Goal: Task Accomplishment & Management: Use online tool/utility

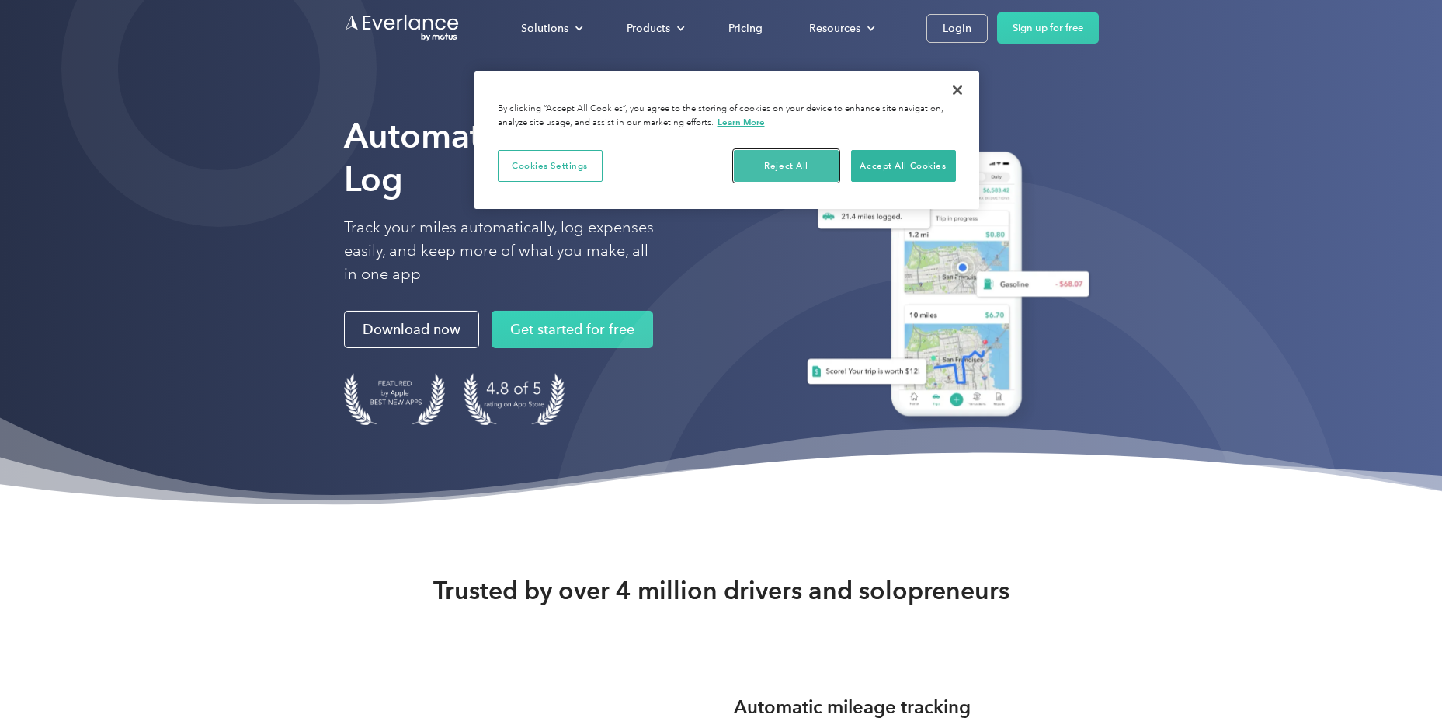
click at [766, 163] on button "Reject All" at bounding box center [786, 166] width 105 height 33
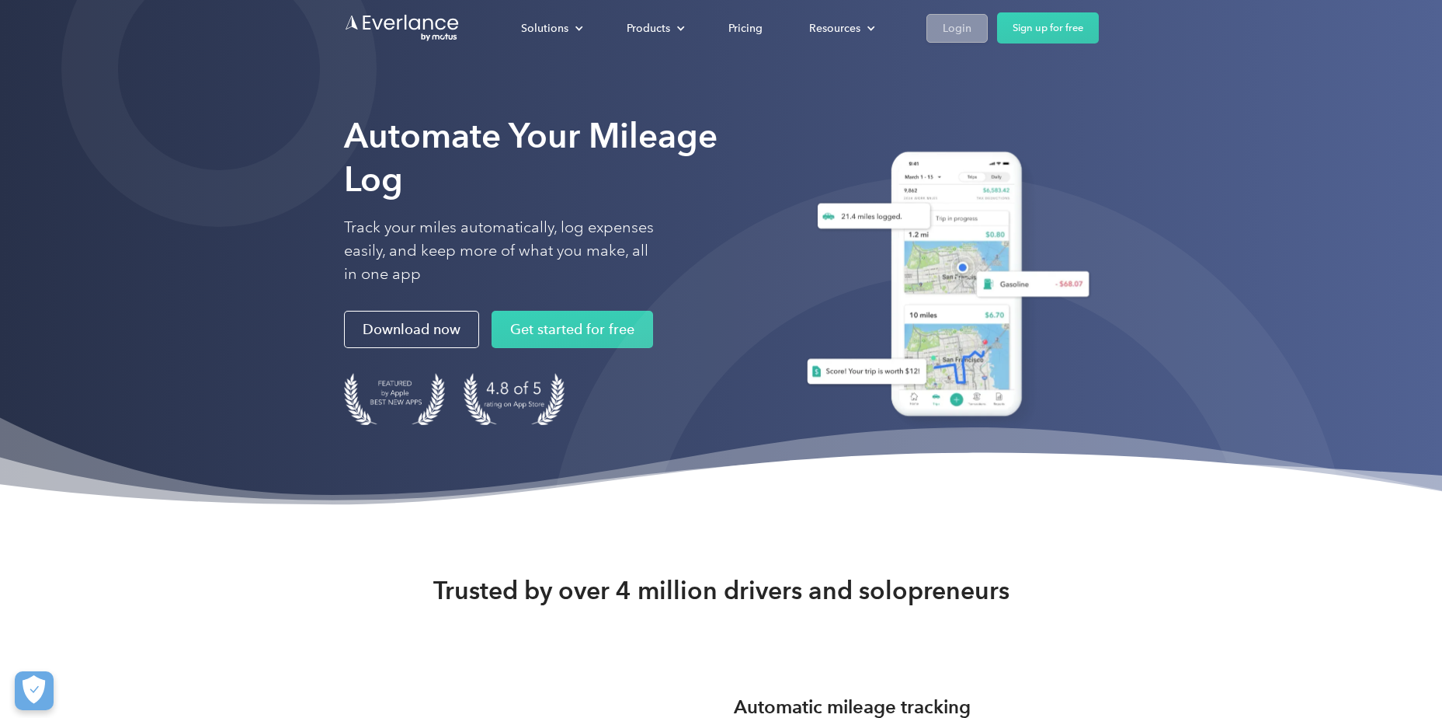
click at [957, 29] on div "Login" at bounding box center [957, 28] width 29 height 19
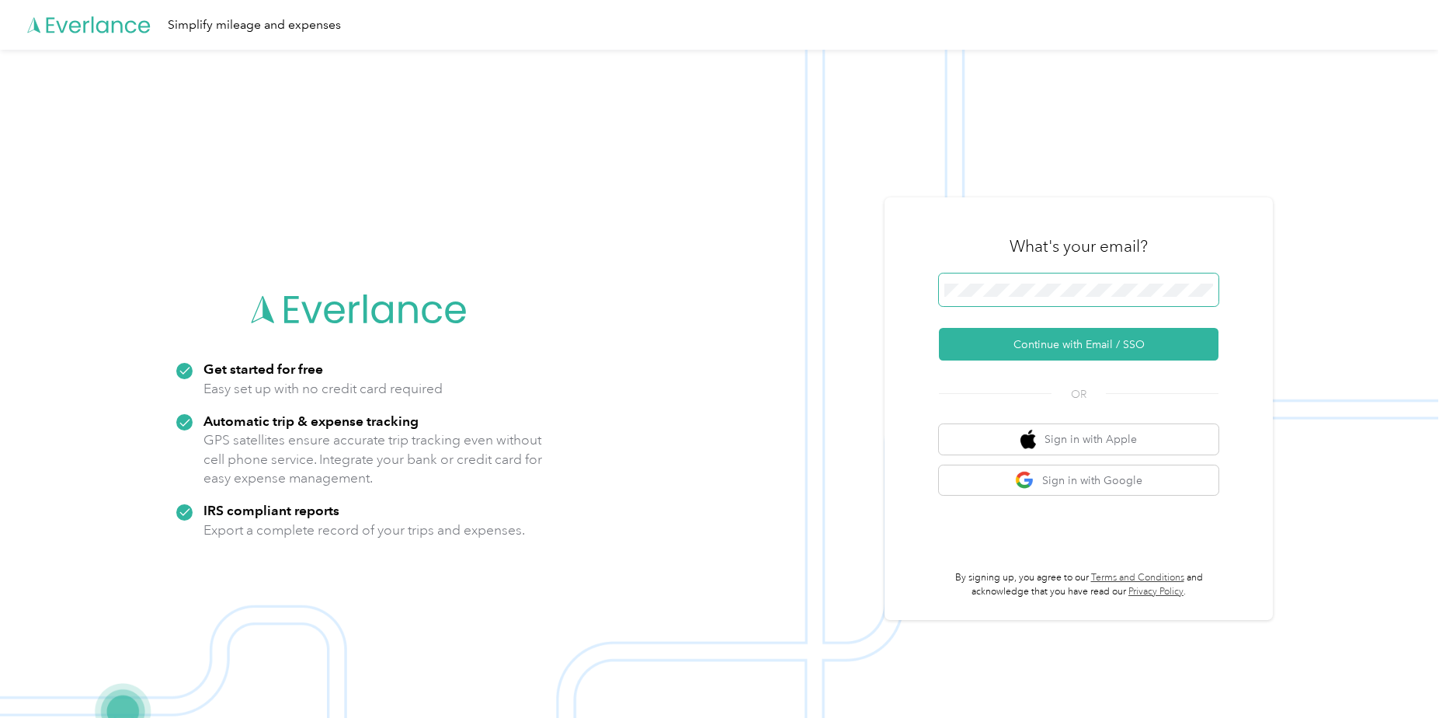
click at [939, 328] on button "Continue with Email / SSO" at bounding box center [1079, 344] width 280 height 33
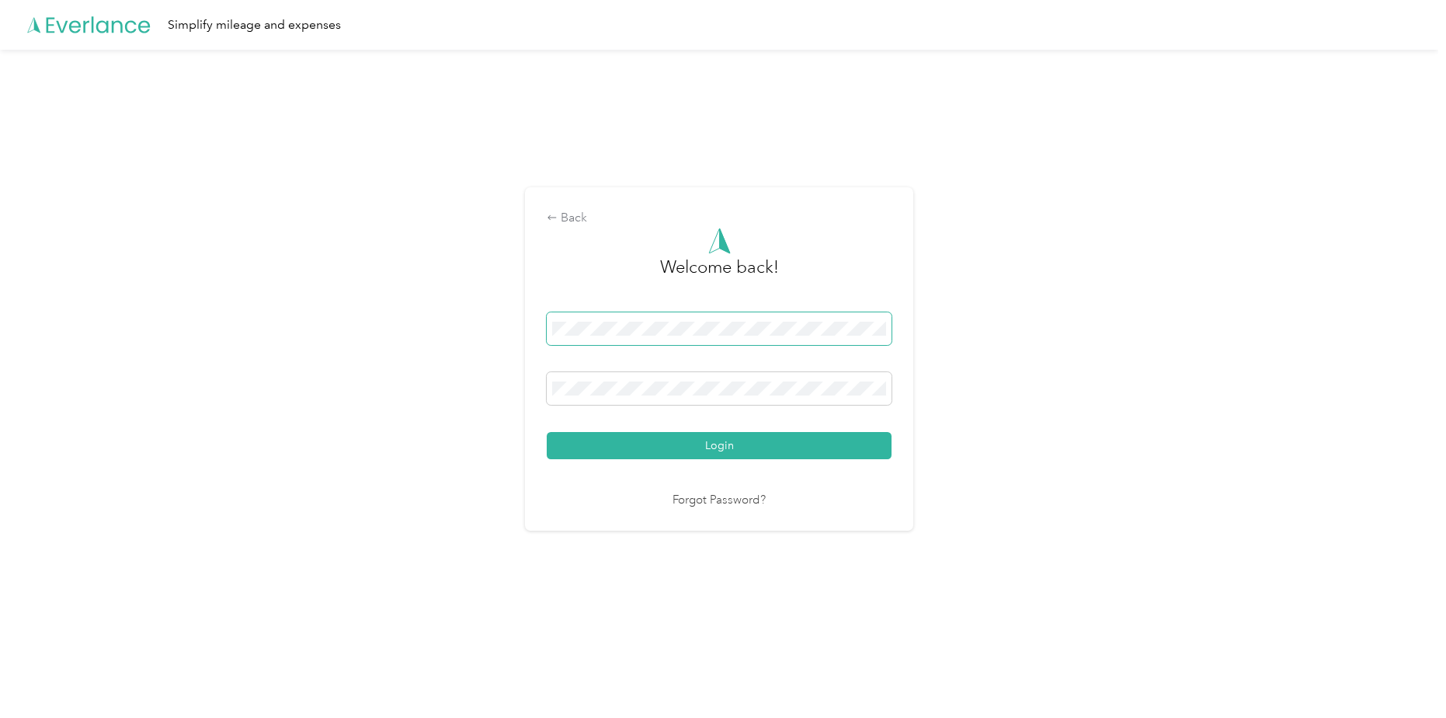
click at [547, 432] on button "Login" at bounding box center [719, 445] width 345 height 27
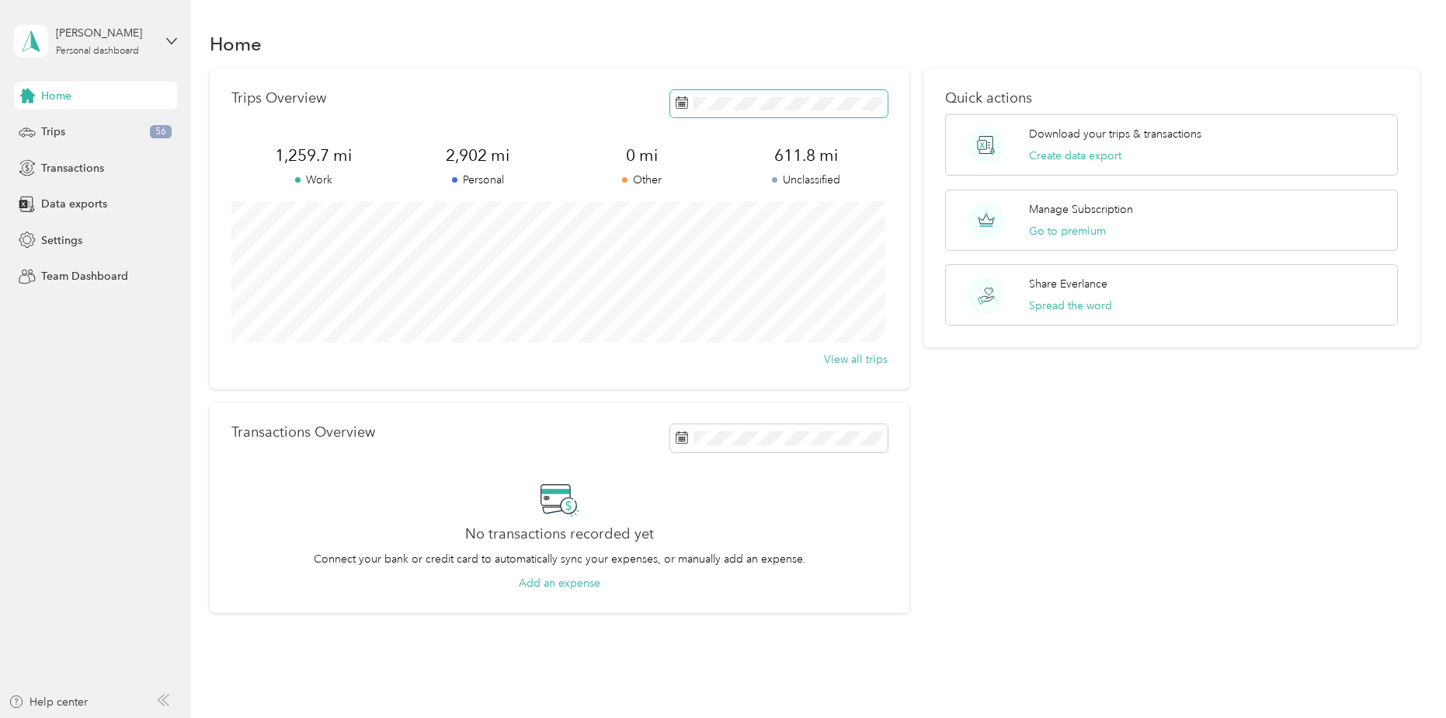
click at [735, 110] on span at bounding box center [778, 103] width 217 height 27
click at [1090, 470] on div "Quick actions Download your trips & transactions Create data export Manage Subs…" at bounding box center [1171, 340] width 496 height 545
click at [1087, 154] on button "Create data export" at bounding box center [1075, 156] width 92 height 16
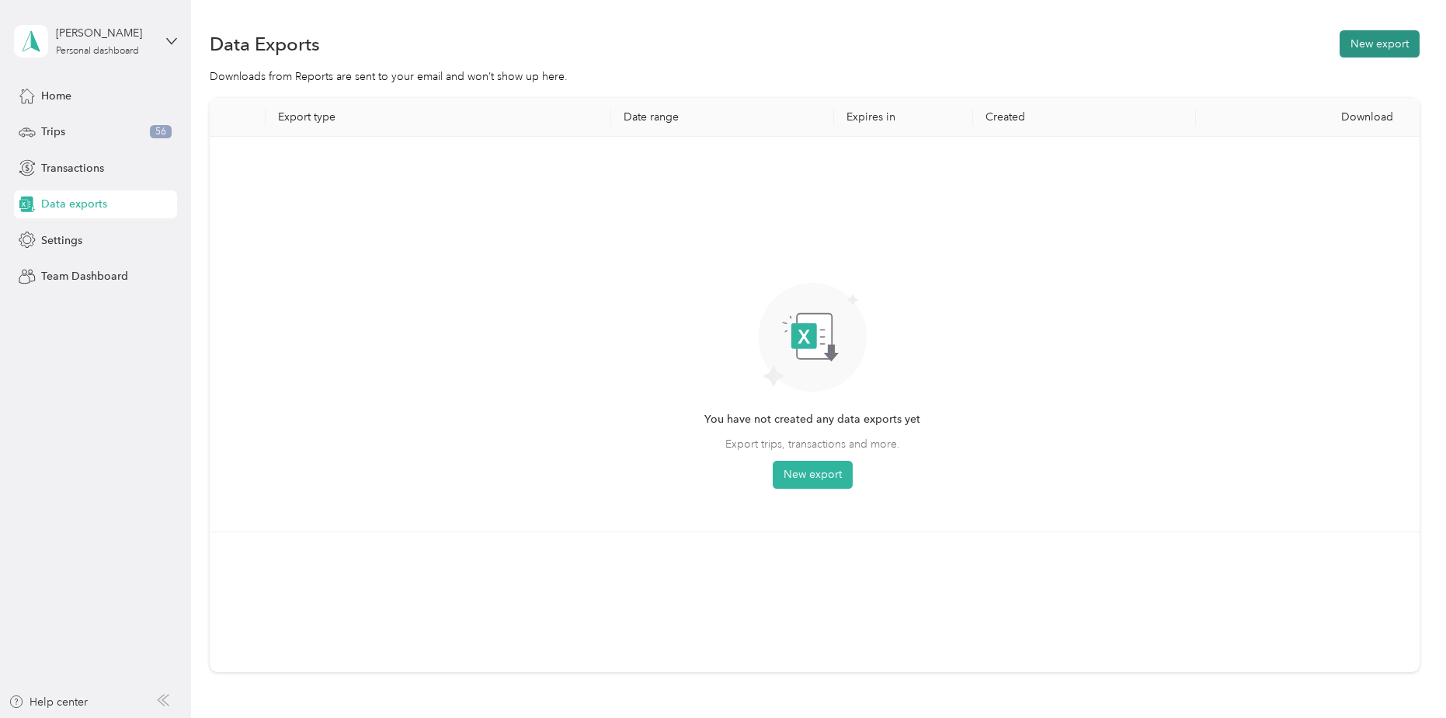
click at [1362, 49] on button "New export" at bounding box center [1380, 43] width 80 height 27
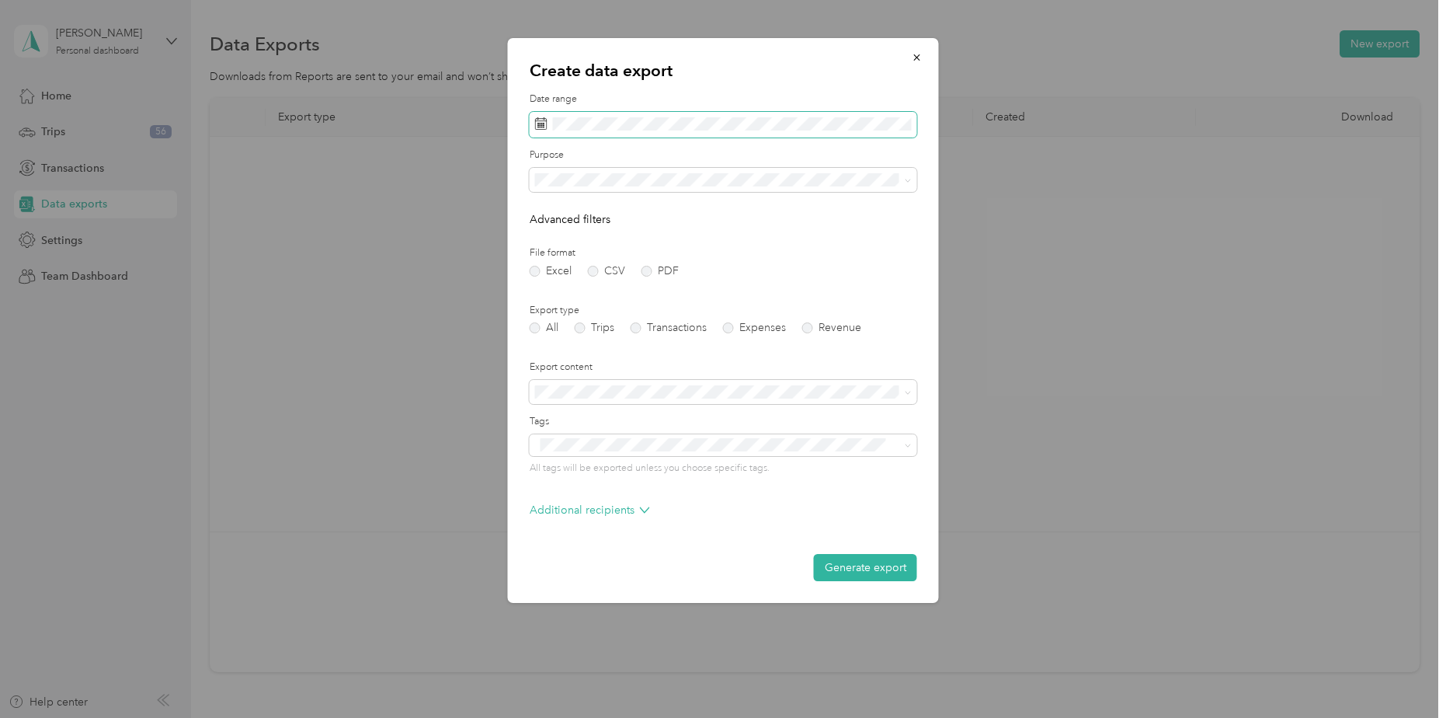
click at [719, 115] on span at bounding box center [724, 125] width 388 height 26
click at [704, 137] on span at bounding box center [724, 125] width 388 height 26
click at [589, 238] on li "Work" at bounding box center [724, 234] width 388 height 27
click at [861, 566] on button "Generate export" at bounding box center [865, 567] width 103 height 27
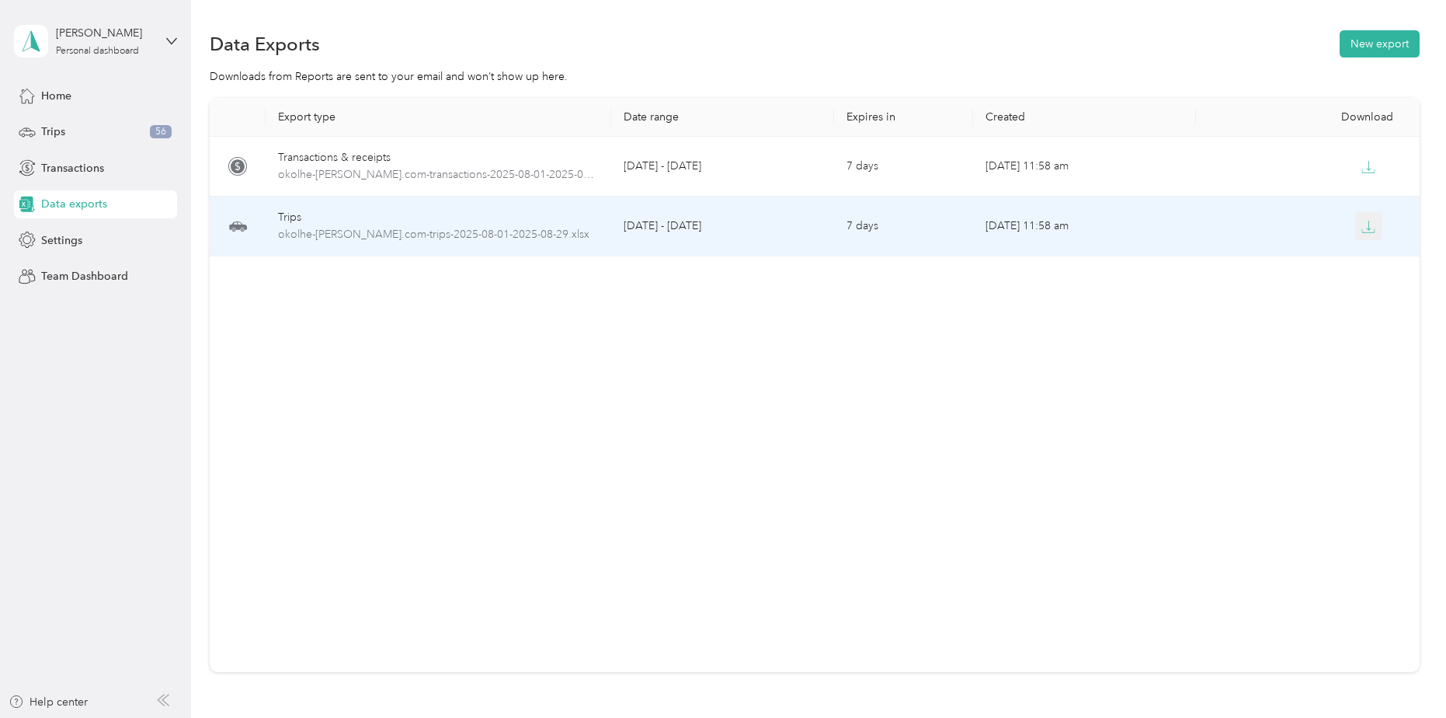
click at [1375, 234] on button "button" at bounding box center [1369, 226] width 28 height 28
